Goal: Transaction & Acquisition: Subscribe to service/newsletter

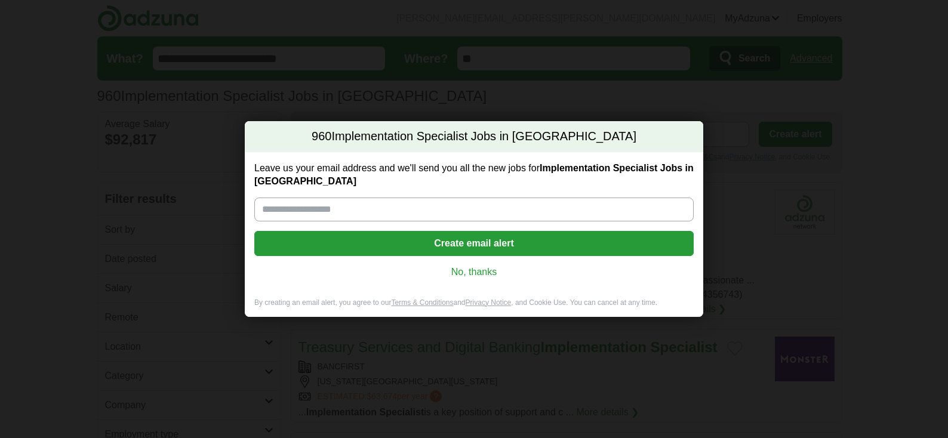
click at [445, 220] on input "Leave us your email address and we'll send you all the new jobs for Implementat…" at bounding box center [474, 210] width 440 height 24
type input "**********"
click at [469, 244] on button "Create email alert" at bounding box center [474, 243] width 440 height 25
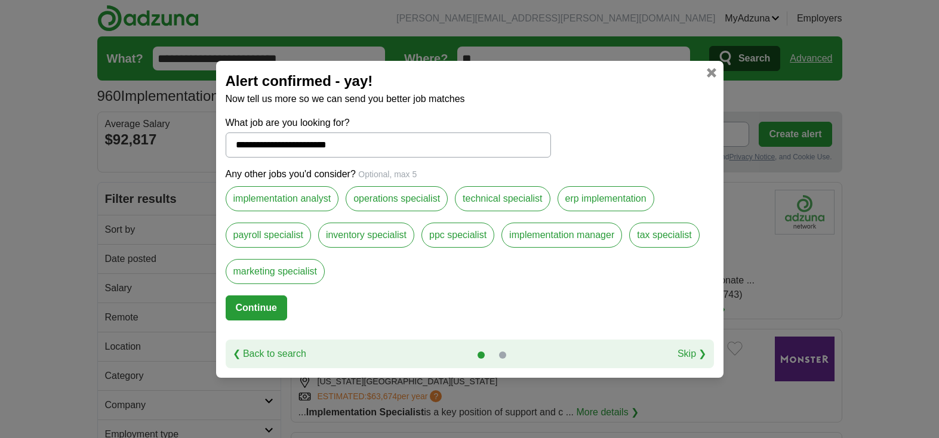
click at [584, 234] on label "implementation manager" at bounding box center [562, 235] width 121 height 25
click at [267, 201] on label "implementation analyst" at bounding box center [282, 198] width 113 height 25
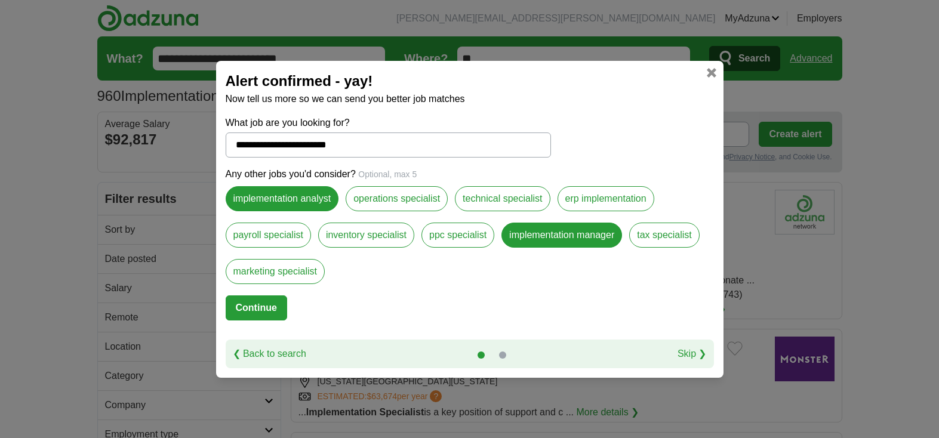
click at [248, 303] on button "Continue" at bounding box center [257, 308] width 62 height 25
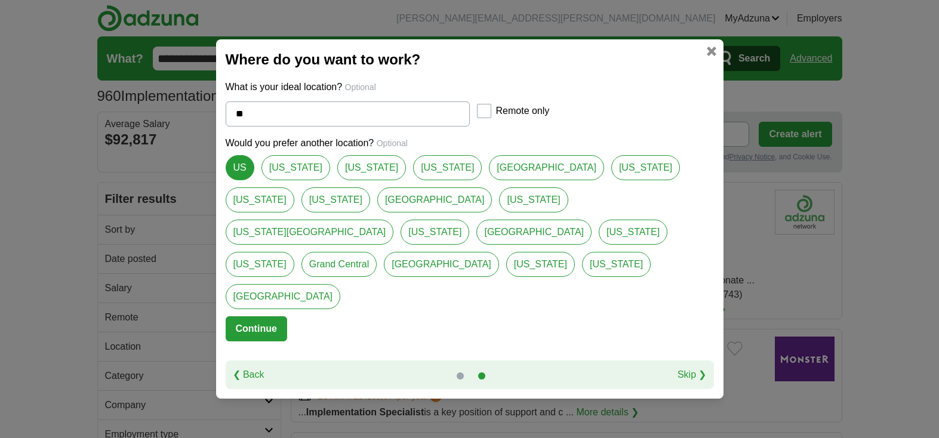
click at [269, 316] on button "Continue" at bounding box center [257, 328] width 62 height 25
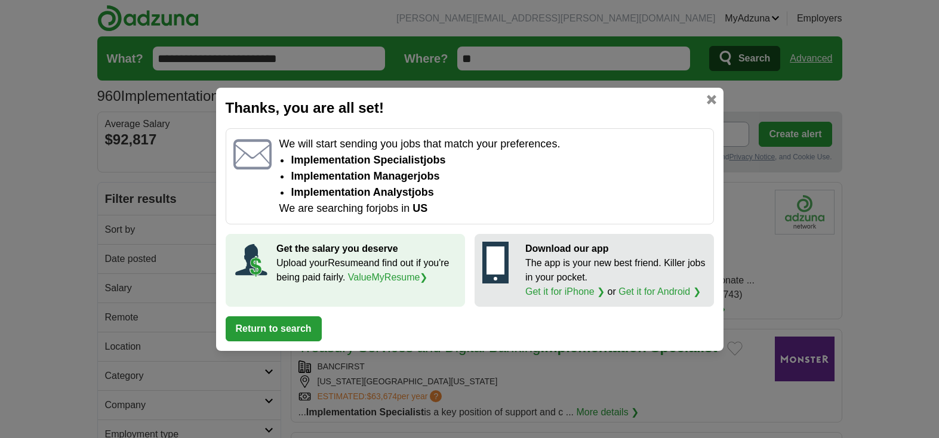
click at [264, 325] on button "Return to search" at bounding box center [274, 328] width 96 height 25
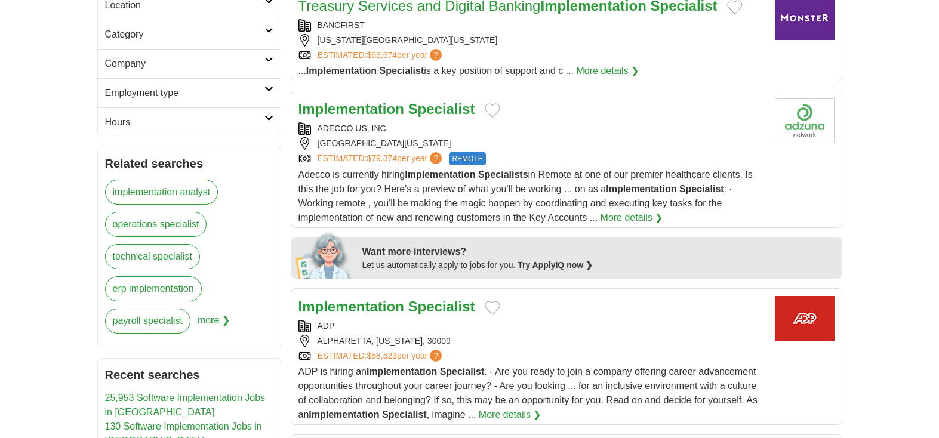
scroll to position [358, 0]
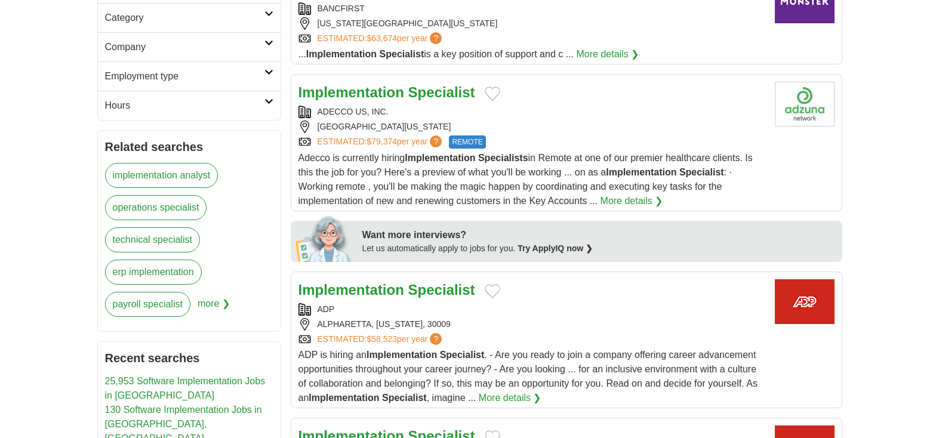
click at [439, 139] on span "?" at bounding box center [436, 142] width 12 height 12
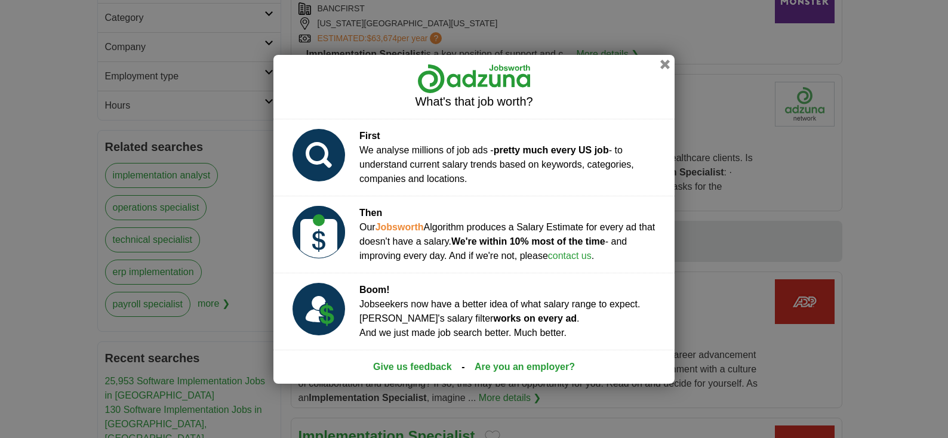
click at [665, 51] on div "What's that job worth? First We analyse millions of job ads - pretty much every…" at bounding box center [474, 219] width 948 height 438
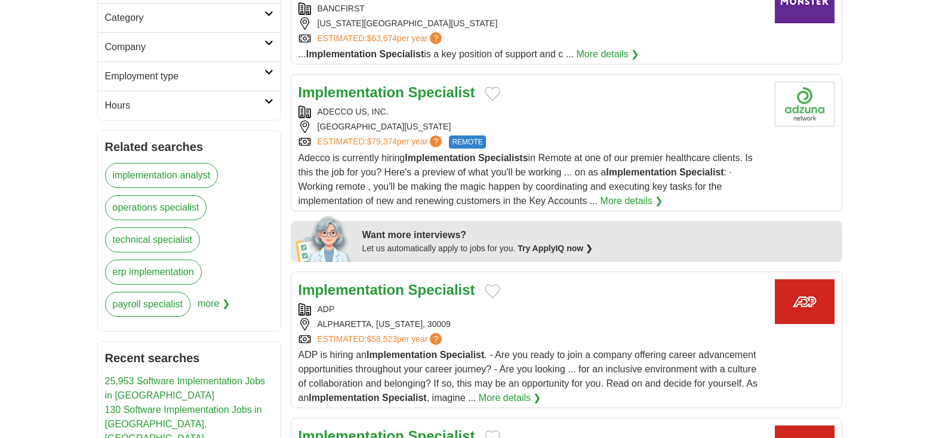
click at [619, 199] on link "More details ❯" at bounding box center [632, 201] width 63 height 14
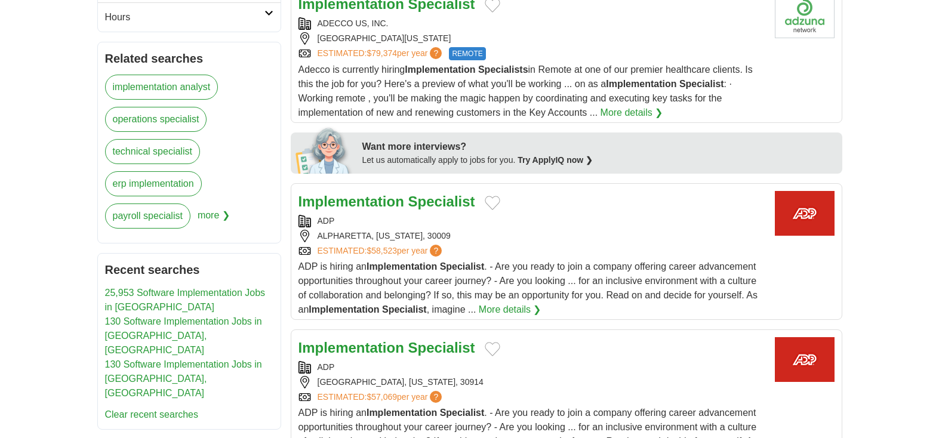
scroll to position [478, 0]
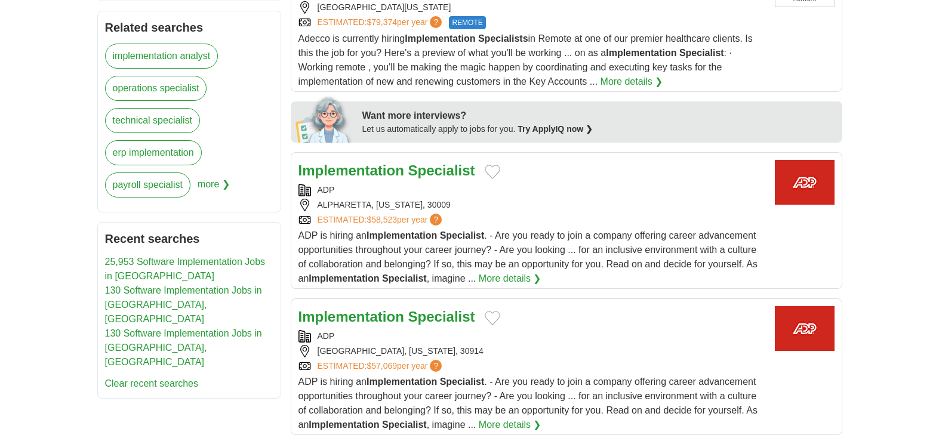
click at [518, 278] on link "More details ❯" at bounding box center [510, 279] width 63 height 14
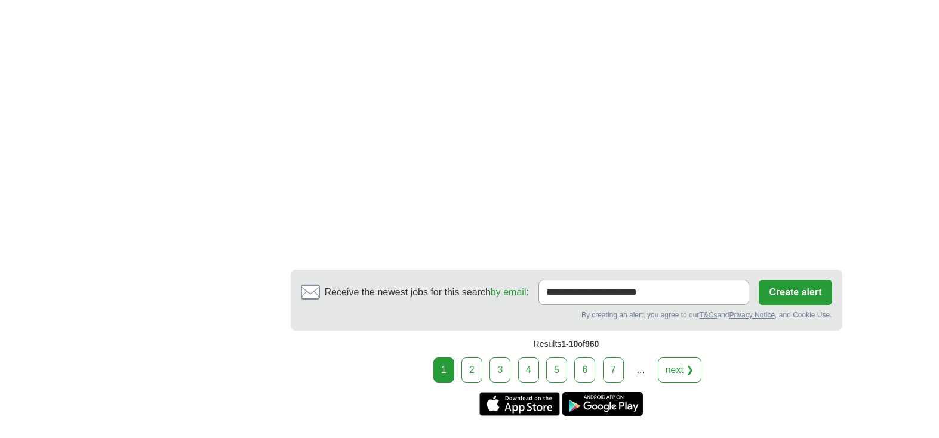
scroll to position [1971, 0]
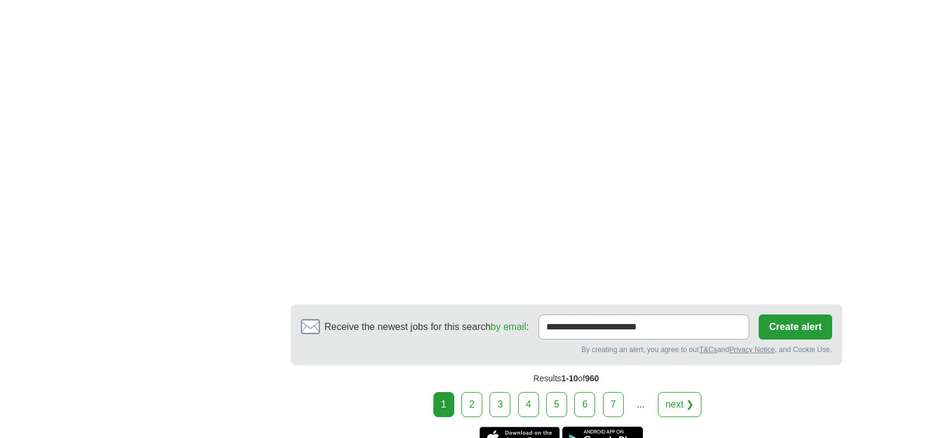
click at [474, 397] on link "2" at bounding box center [472, 404] width 21 height 25
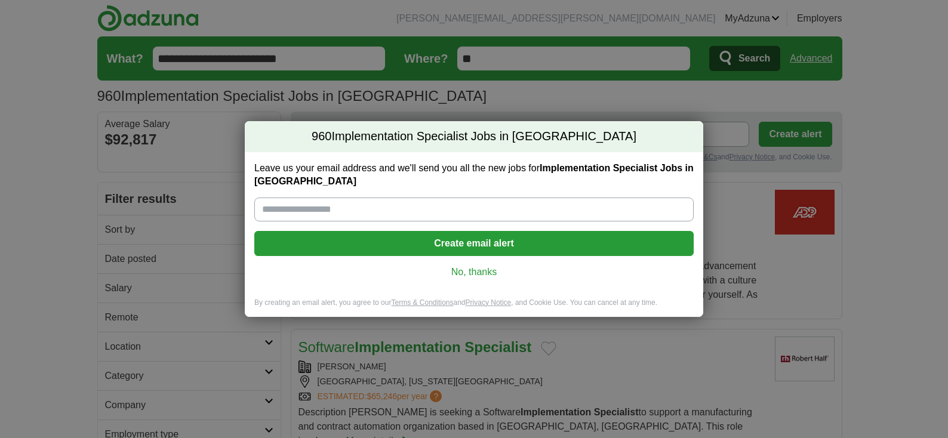
click at [486, 272] on link "No, thanks" at bounding box center [474, 272] width 420 height 13
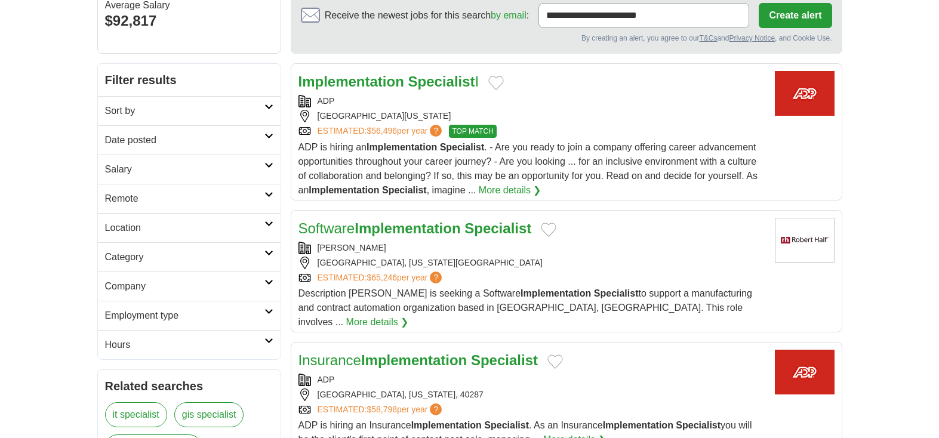
scroll to position [119, 0]
click at [409, 315] on link "More details ❯" at bounding box center [377, 322] width 63 height 14
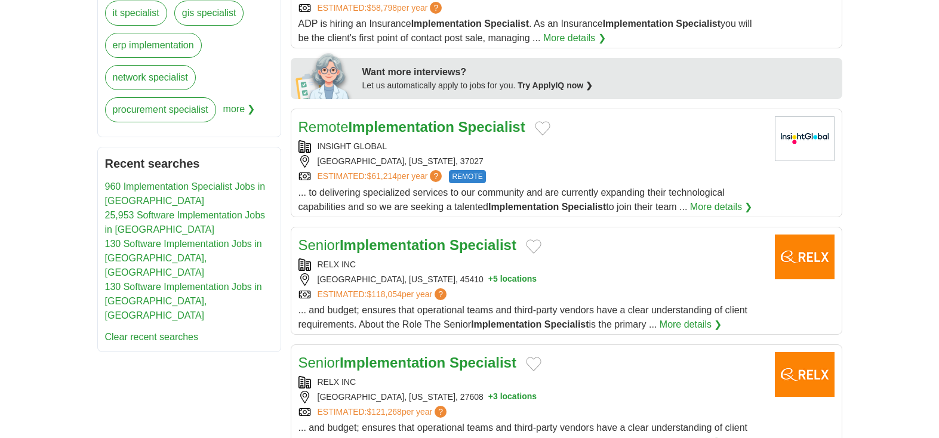
scroll to position [537, 0]
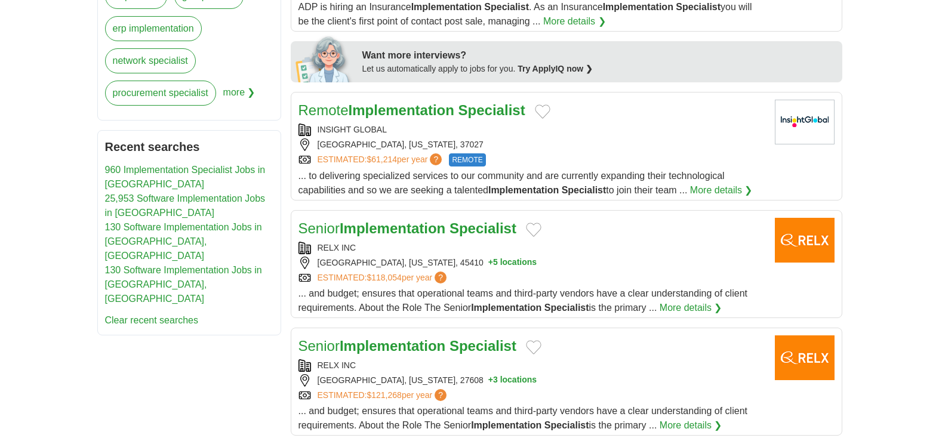
click at [701, 301] on link "More details ❯" at bounding box center [691, 308] width 63 height 14
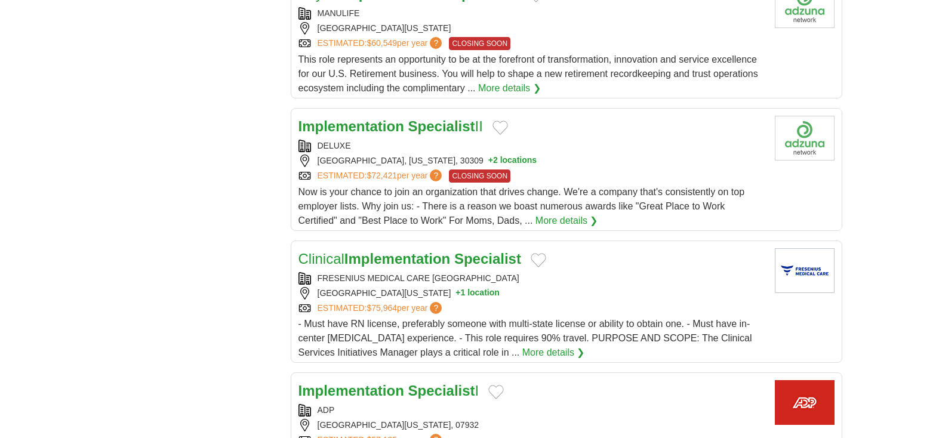
scroll to position [1135, 0]
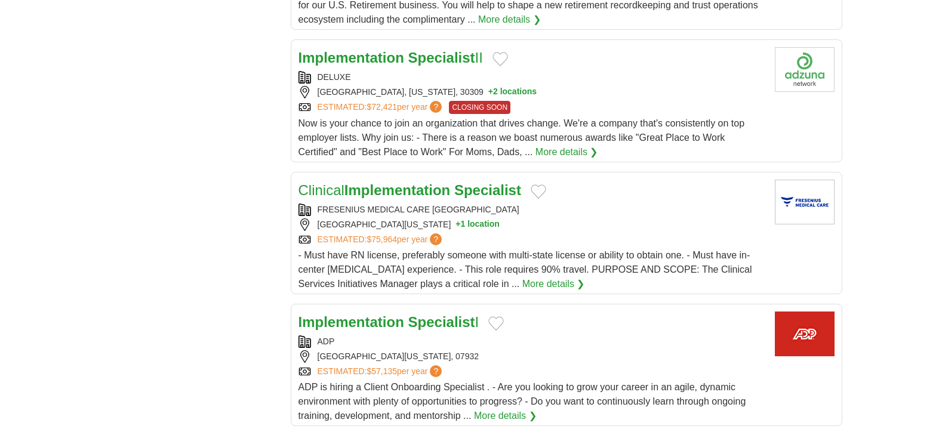
click at [472, 101] on span "CLOSING SOON" at bounding box center [480, 107] width 62 height 13
